Goal: Information Seeking & Learning: Learn about a topic

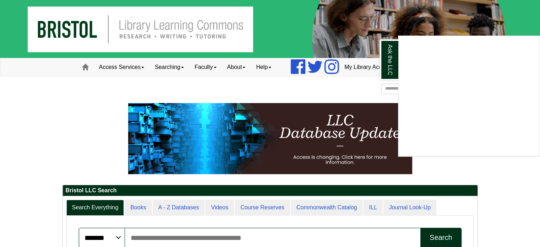
click at [139, 66] on div "Ask the LLC" at bounding box center [270, 123] width 540 height 247
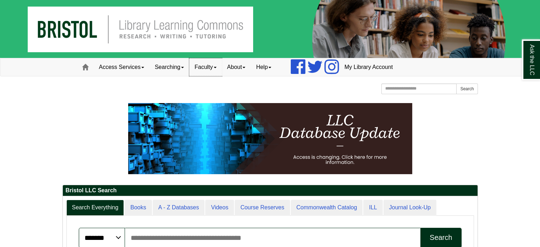
click at [215, 66] on link "Faculty" at bounding box center [205, 67] width 33 height 18
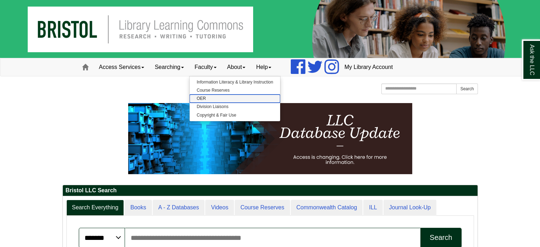
click at [208, 97] on link "OER" at bounding box center [235, 99] width 91 height 8
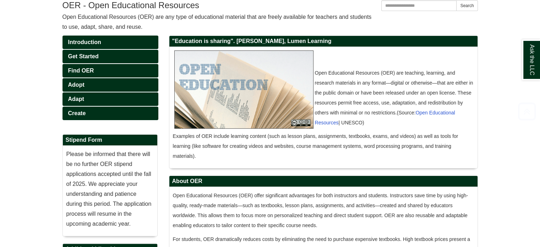
scroll to position [107, 0]
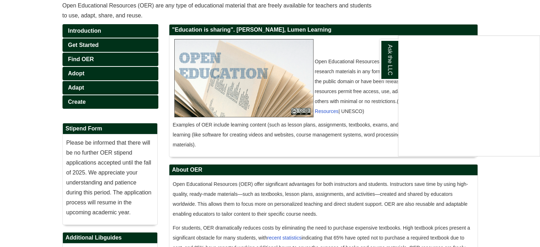
click at [110, 148] on div "Ask the LLC" at bounding box center [270, 123] width 540 height 247
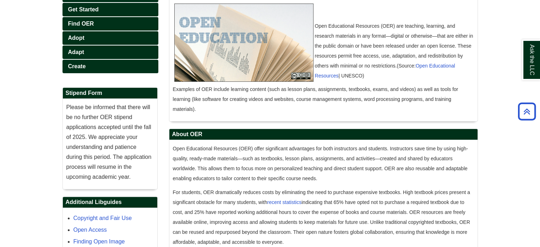
click at [110, 148] on p "Please be informed that there will be no further OER stipend applications accep…" at bounding box center [109, 142] width 87 height 80
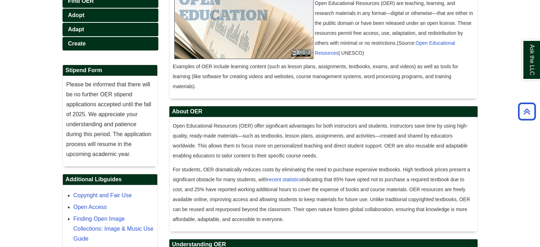
scroll to position [178, 0]
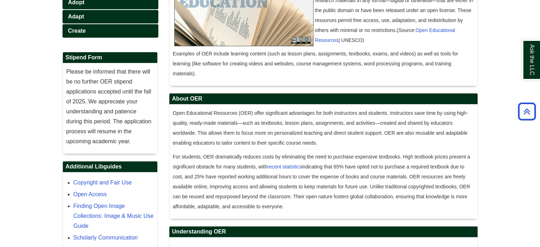
click at [111, 141] on p "Please be informed that there will be no further OER stipend applications accep…" at bounding box center [109, 107] width 87 height 80
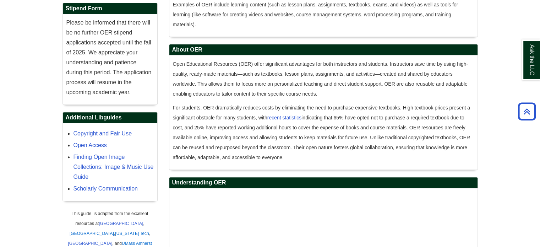
scroll to position [201, 0]
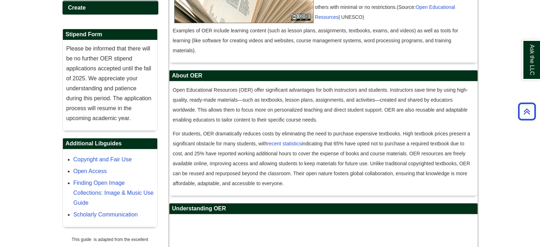
click at [354, 116] on p "Open Educational Resources (OER) offer significant advantages for both instruct…" at bounding box center [323, 105] width 301 height 40
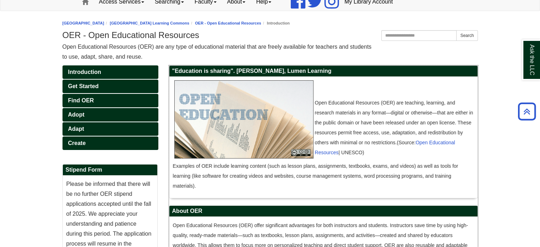
scroll to position [59, 0]
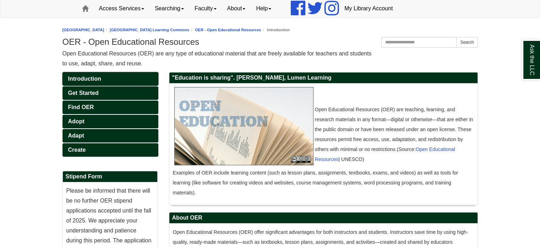
click at [82, 79] on span "Introduction" at bounding box center [84, 79] width 33 height 6
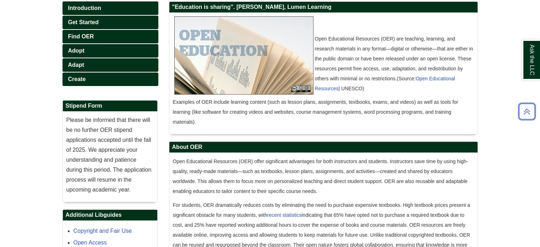
scroll to position [142, 0]
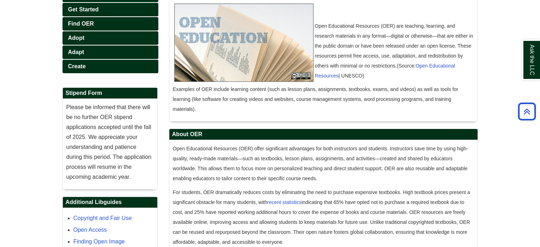
click at [97, 126] on p "Please be informed that there will be no further OER stipend applications accep…" at bounding box center [109, 142] width 87 height 80
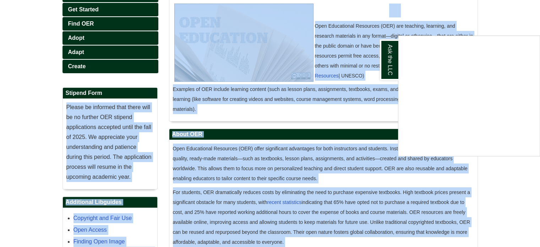
drag, startPoint x: 67, startPoint y: 106, endPoint x: 139, endPoint y: 178, distance: 101.5
click at [139, 178] on body "Skip to Main Content Toggle navigation Home Access Services Access Services Pol…" at bounding box center [270, 212] width 540 height 708
click at [139, 178] on div "Ask the LLC" at bounding box center [270, 123] width 540 height 247
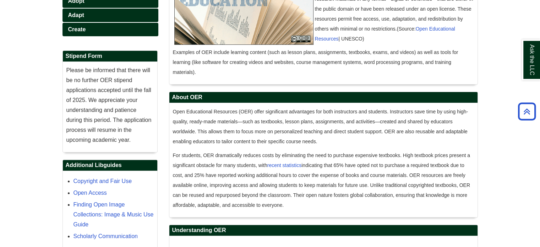
scroll to position [213, 0]
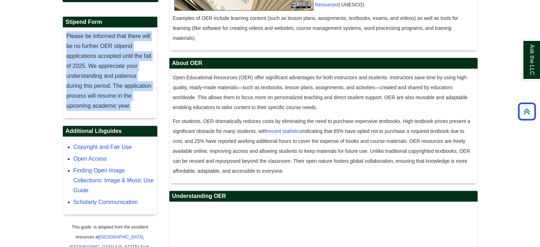
drag, startPoint x: 66, startPoint y: 33, endPoint x: 138, endPoint y: 103, distance: 100.5
click at [138, 103] on p "Please be informed that there will be no further OER stipend applications accep…" at bounding box center [109, 71] width 87 height 80
copy p "Please be informed that there will be no further OER stipend applications accep…"
click at [98, 76] on p "Please be informed that there will be no further OER stipend applications accep…" at bounding box center [109, 71] width 87 height 80
